Goal: Entertainment & Leisure: Consume media (video, audio)

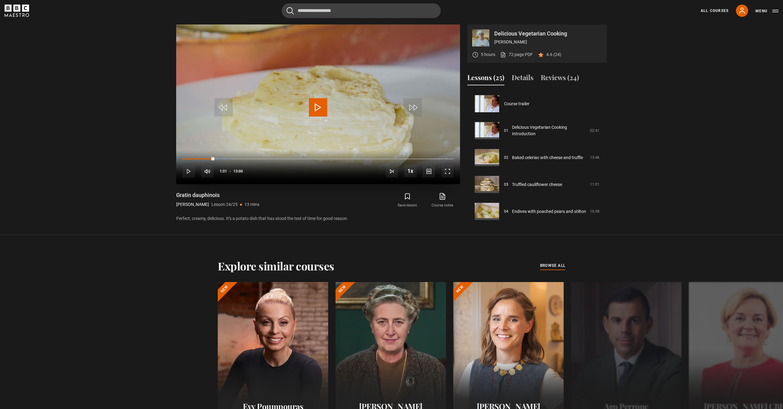
scroll to position [568, 0]
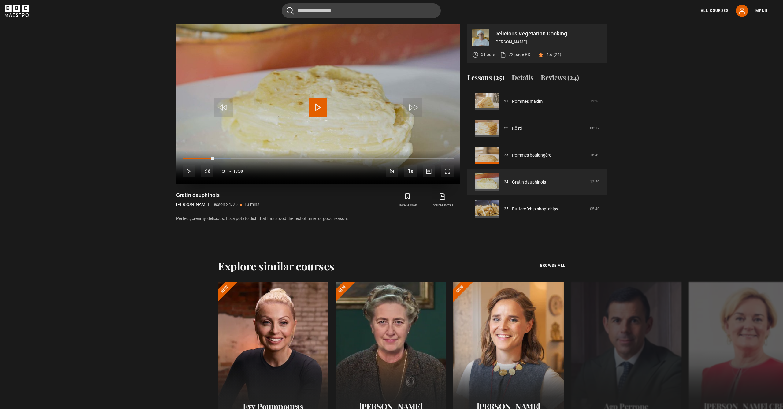
click at [317, 104] on span "Video Player" at bounding box center [318, 107] width 18 height 18
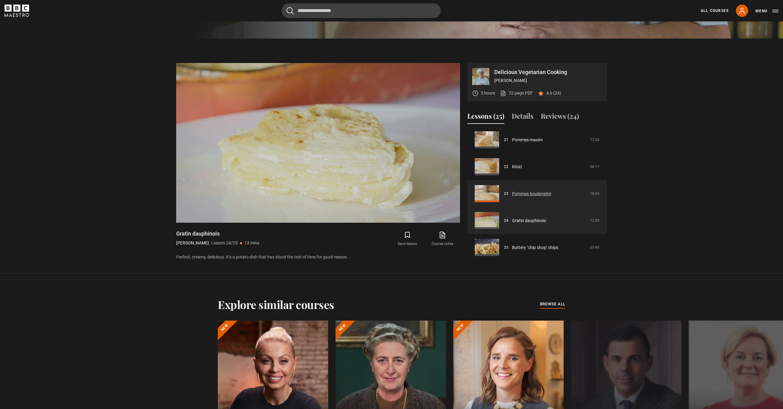
scroll to position [374, 0]
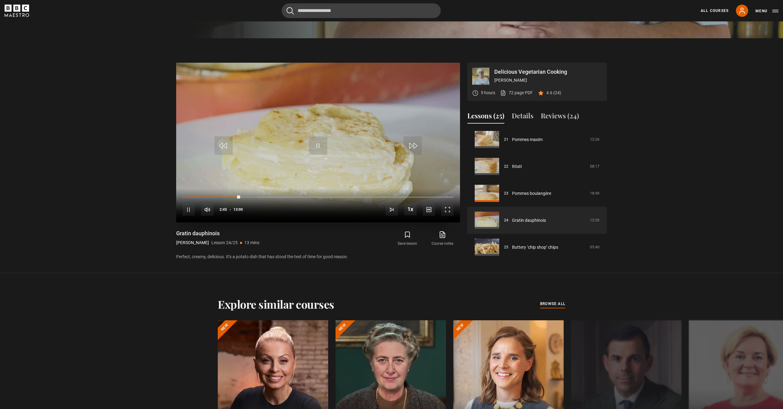
click at [233, 196] on div "10s Skip Back 10 seconds Pause 10s Skip Forward 10 seconds Loaded : 27.52% 02:3…" at bounding box center [318, 206] width 284 height 34
click at [233, 197] on div "02:25" at bounding box center [233, 197] width 1 height 2
click at [226, 197] on div "02:03" at bounding box center [226, 197] width 1 height 2
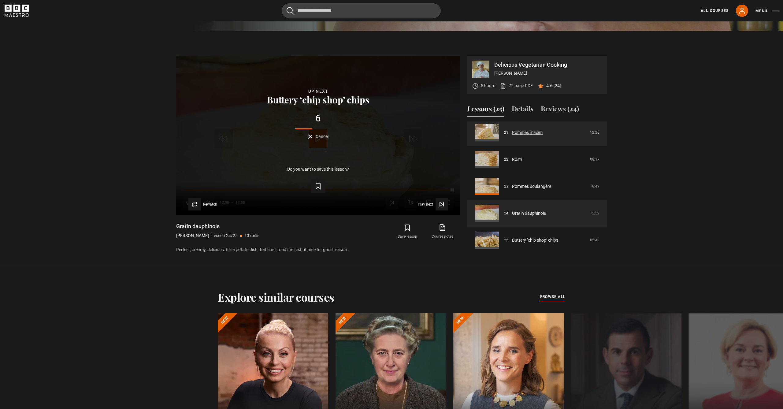
scroll to position [381, 0]
click at [512, 161] on link "Rösti" at bounding box center [517, 159] width 10 height 6
click at [517, 159] on link "Rösti" at bounding box center [517, 159] width 10 height 6
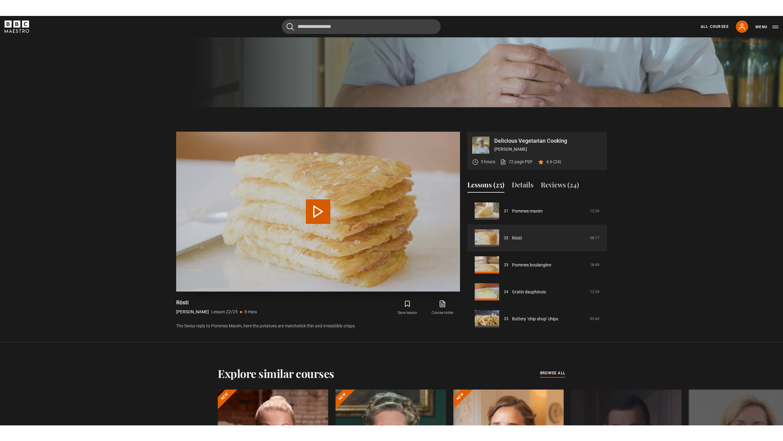
scroll to position [320, 0]
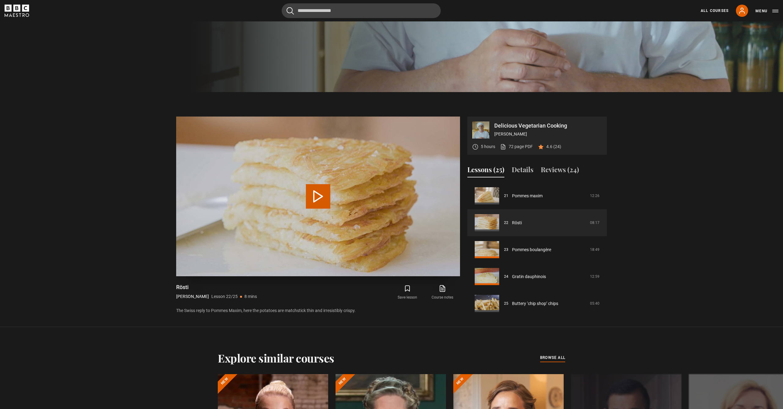
click at [319, 196] on button "Play Lesson Rösti" at bounding box center [318, 196] width 24 height 24
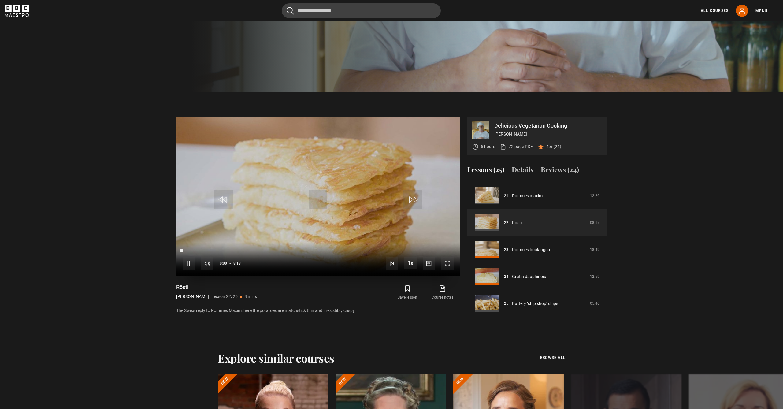
click at [447, 264] on span "Video Player" at bounding box center [448, 263] width 12 height 12
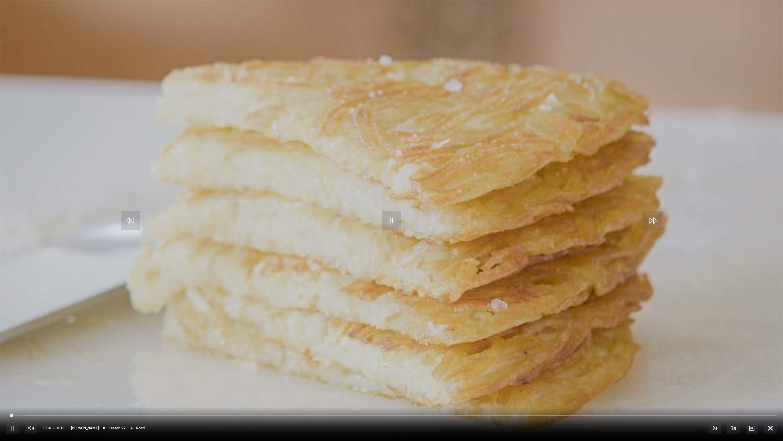
click at [393, 220] on span "Video Player" at bounding box center [392, 220] width 18 height 18
click at [394, 222] on span "Video Player" at bounding box center [392, 220] width 18 height 18
click at [389, 217] on span "Video Player" at bounding box center [392, 220] width 18 height 18
